Goal: Task Accomplishment & Management: Use online tool/utility

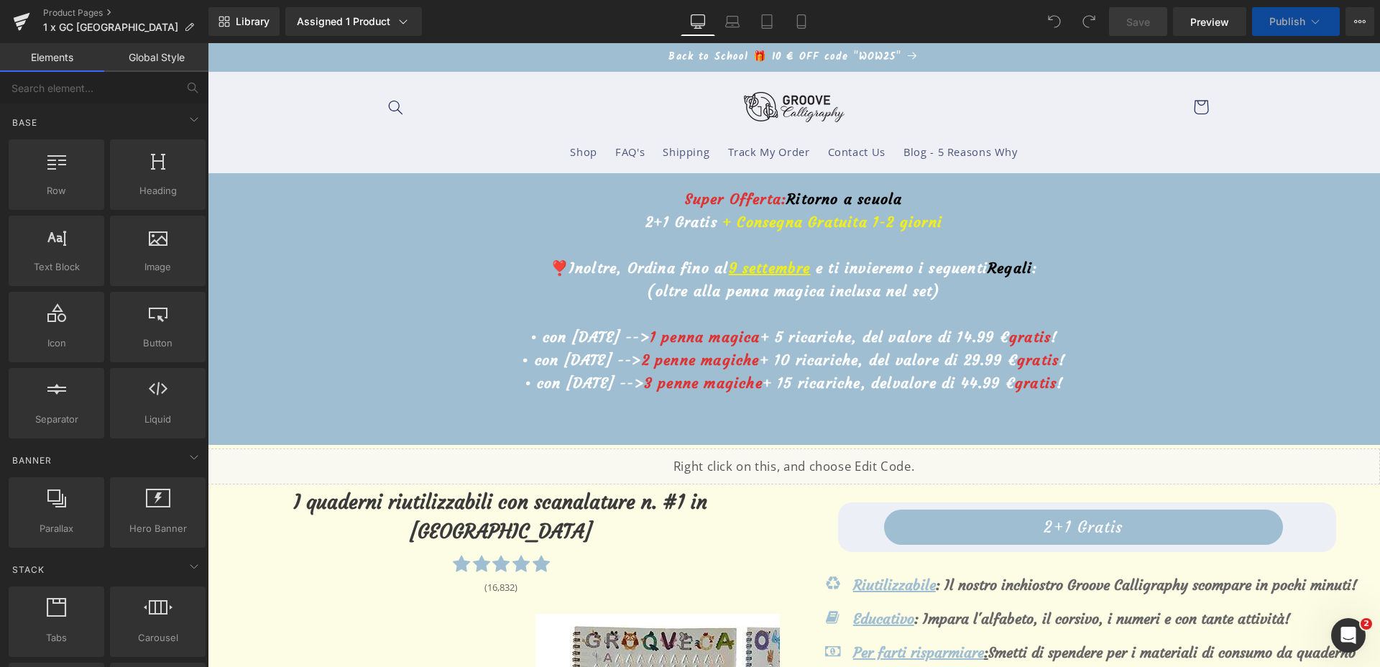
click at [732, 272] on u "9 settembre" at bounding box center [770, 268] width 82 height 18
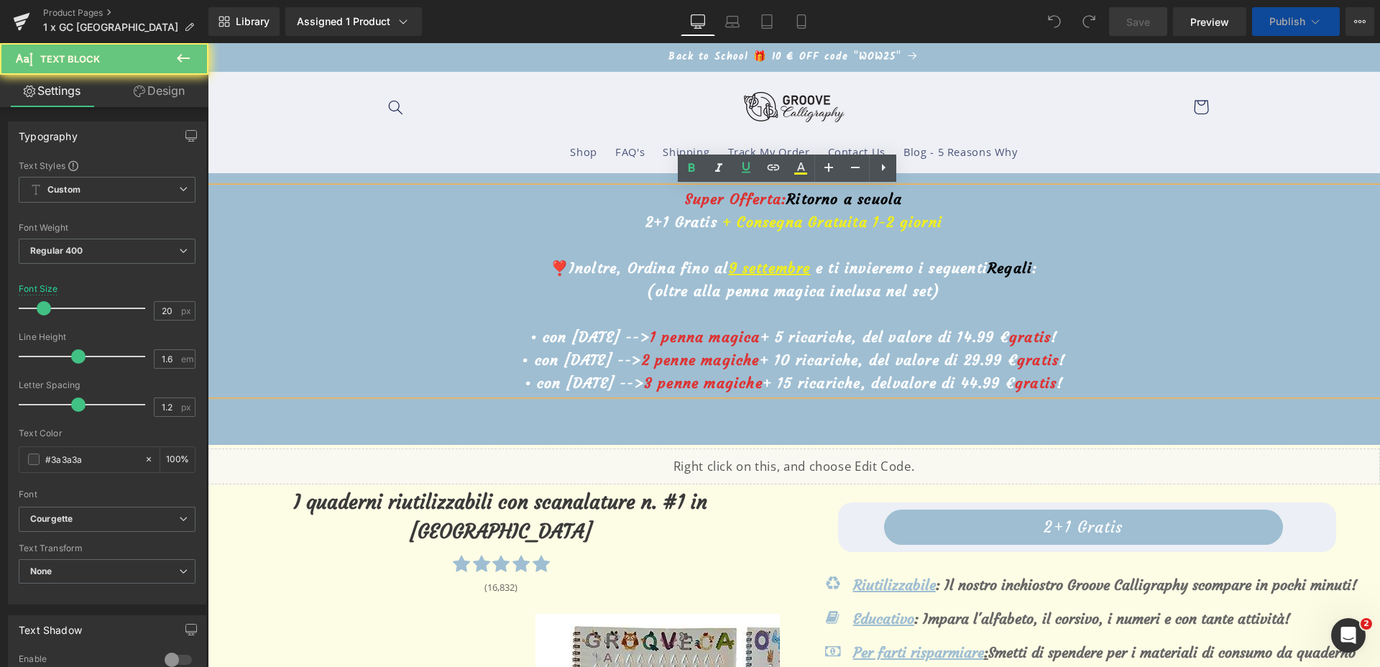
click at [729, 267] on u "9 settembre" at bounding box center [770, 268] width 82 height 18
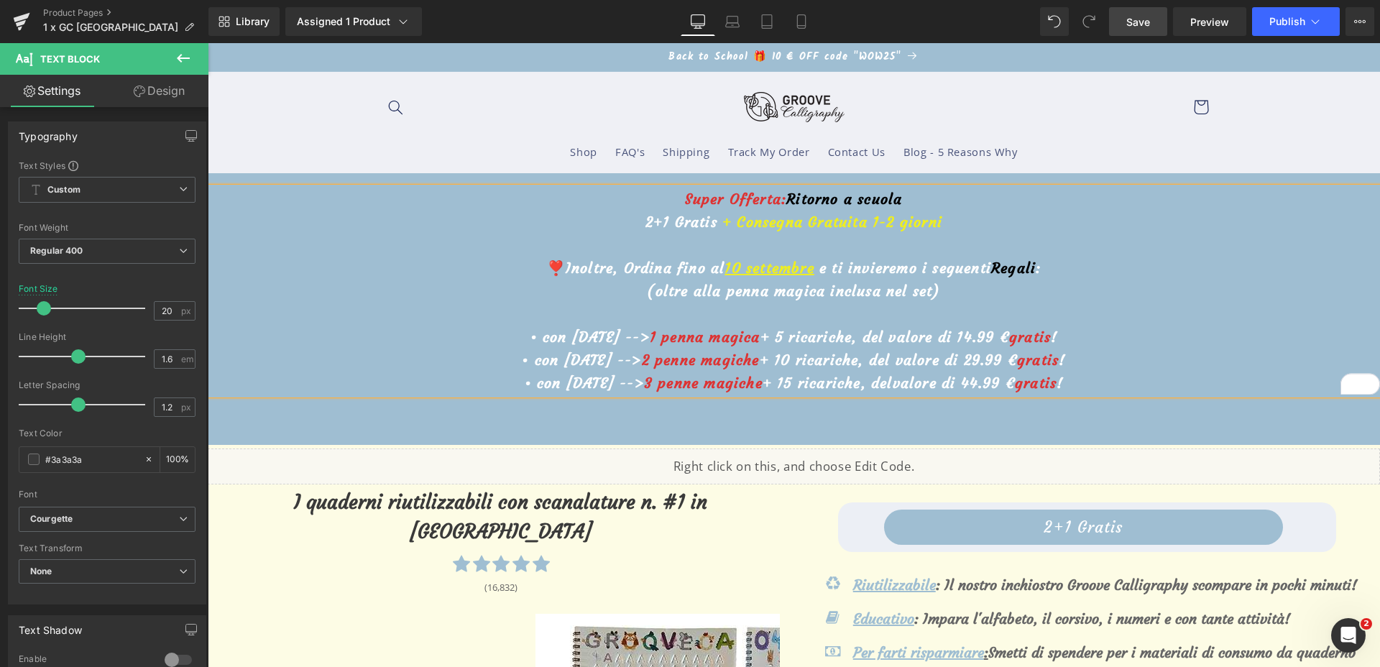
click at [1149, 26] on span "Save" at bounding box center [1138, 21] width 24 height 15
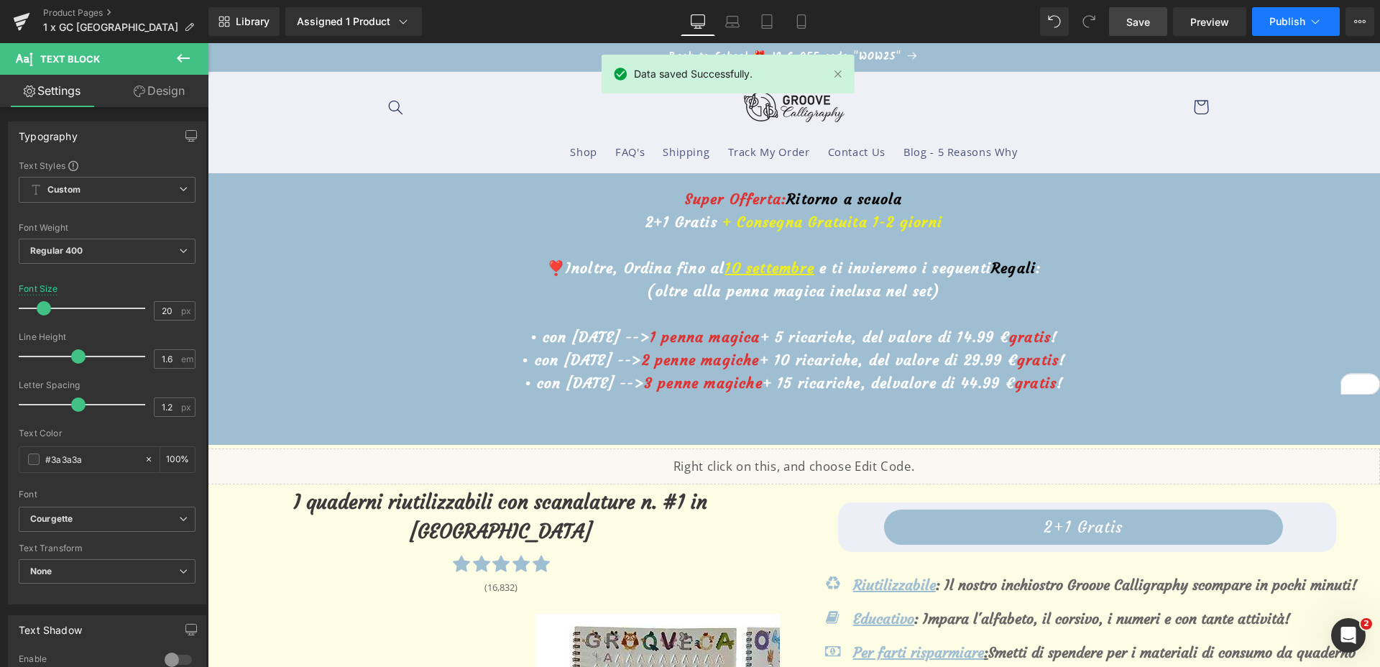
click at [1286, 27] on button "Publish" at bounding box center [1296, 21] width 88 height 29
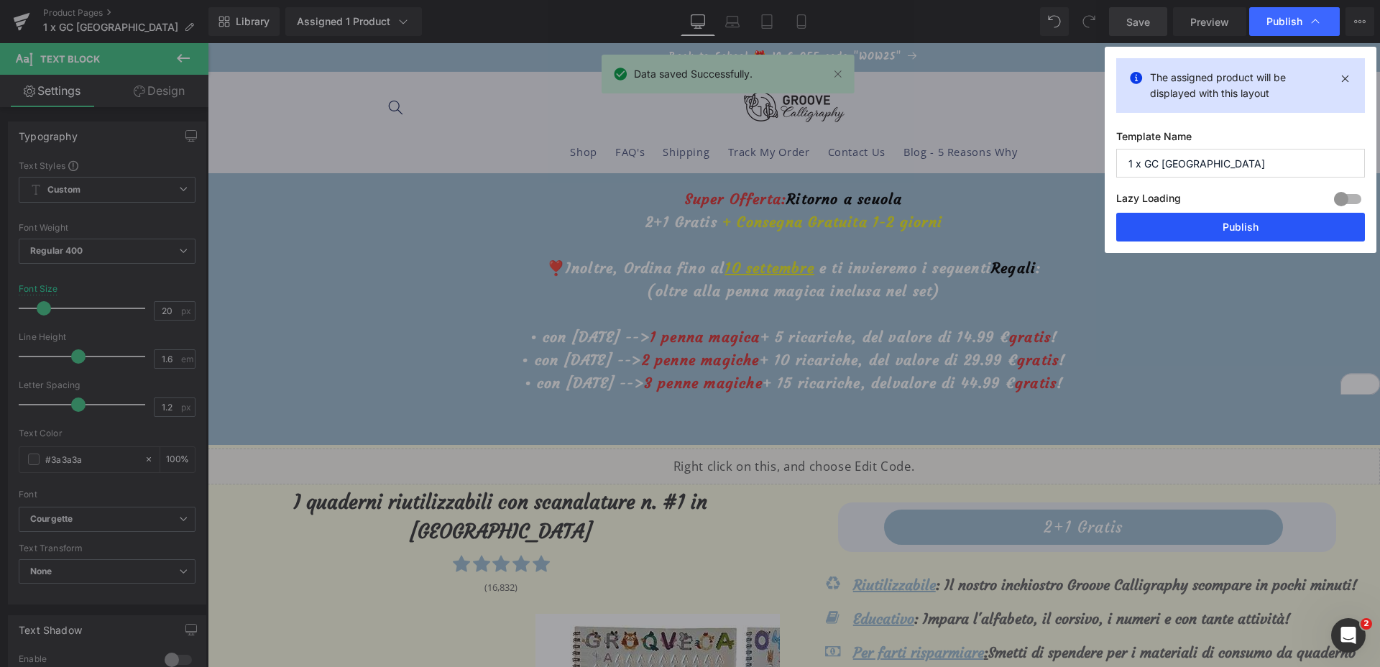
drag, startPoint x: 1213, startPoint y: 223, endPoint x: 1002, endPoint y: 185, distance: 214.6
click at [1213, 223] on button "Publish" at bounding box center [1240, 227] width 249 height 29
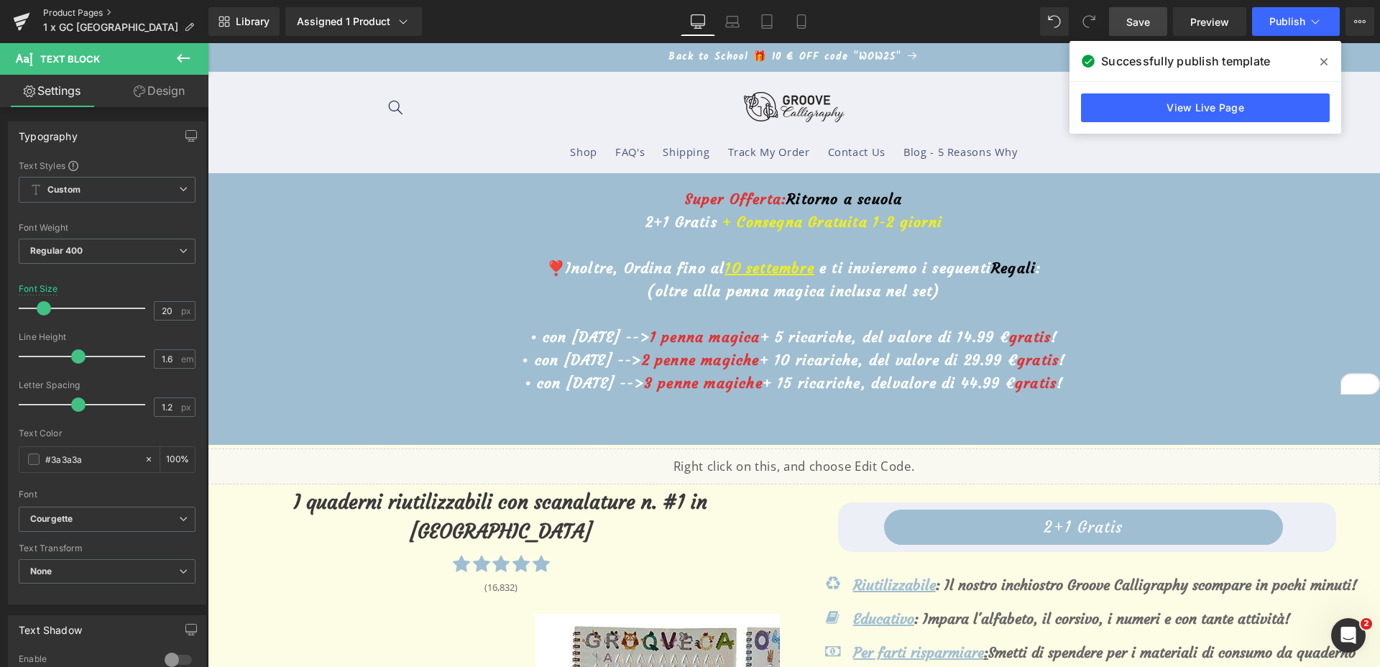
click at [90, 17] on link "Product Pages" at bounding box center [125, 12] width 165 height 11
